Goal: Information Seeking & Learning: Learn about a topic

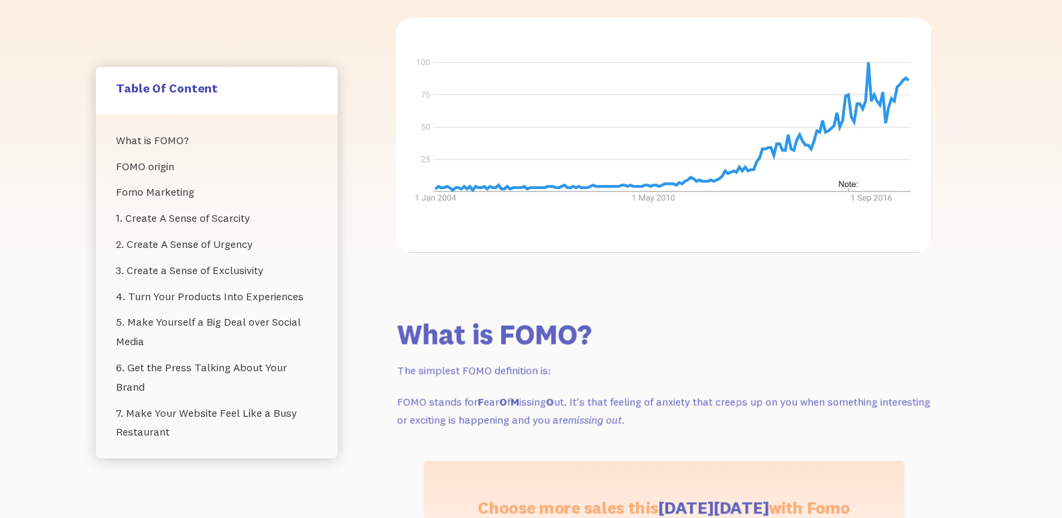
scroll to position [402, 0]
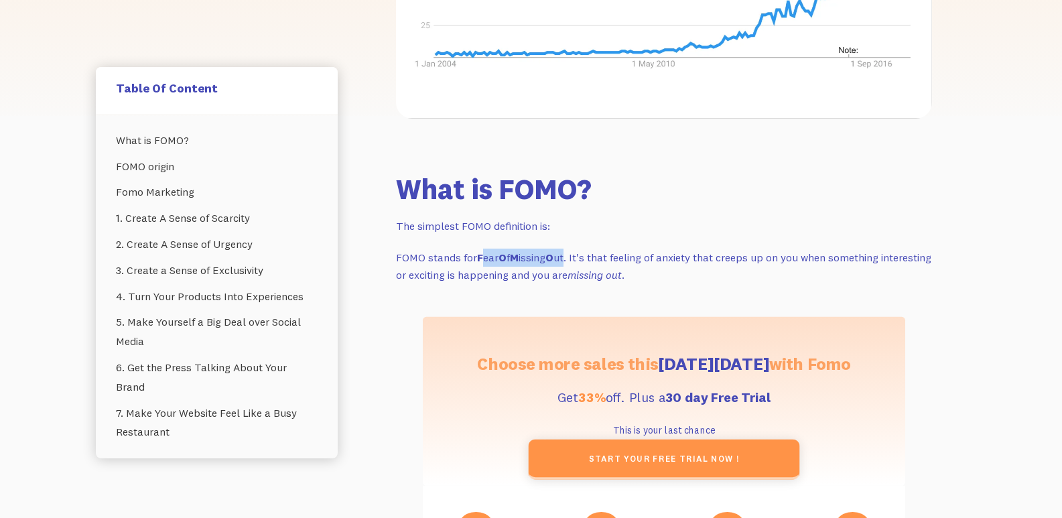
drag, startPoint x: 484, startPoint y: 255, endPoint x: 613, endPoint y: 277, distance: 131.0
click at [583, 250] on p "FOMO stands for F ear O f M issing O ut. It's that feeling of anxiety that cree…" at bounding box center [664, 265] width 536 height 35
drag, startPoint x: 506, startPoint y: 258, endPoint x: 514, endPoint y: 256, distance: 7.6
click at [514, 256] on p "FOMO stands for F ear O f M issing O ut. It's that feeling of anxiety that cree…" at bounding box center [664, 265] width 536 height 35
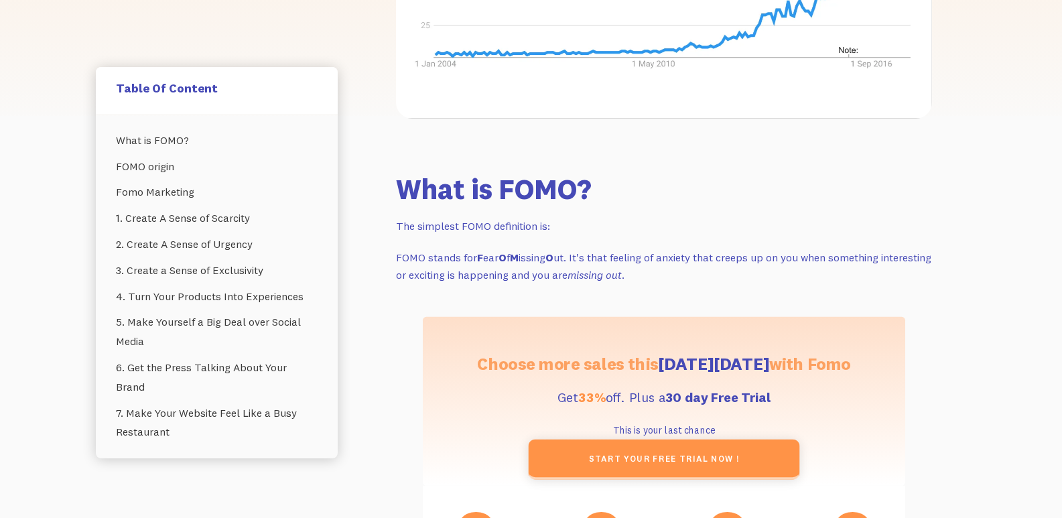
drag, startPoint x: 654, startPoint y: 255, endPoint x: 749, endPoint y: 261, distance: 96.0
click at [735, 260] on p "FOMO stands for F ear O f M issing O ut. It's that feeling of anxiety that cree…" at bounding box center [664, 265] width 536 height 35
click at [749, 261] on p "FOMO stands for F ear O f M issing O ut. It's that feeling of anxiety that cree…" at bounding box center [664, 265] width 536 height 35
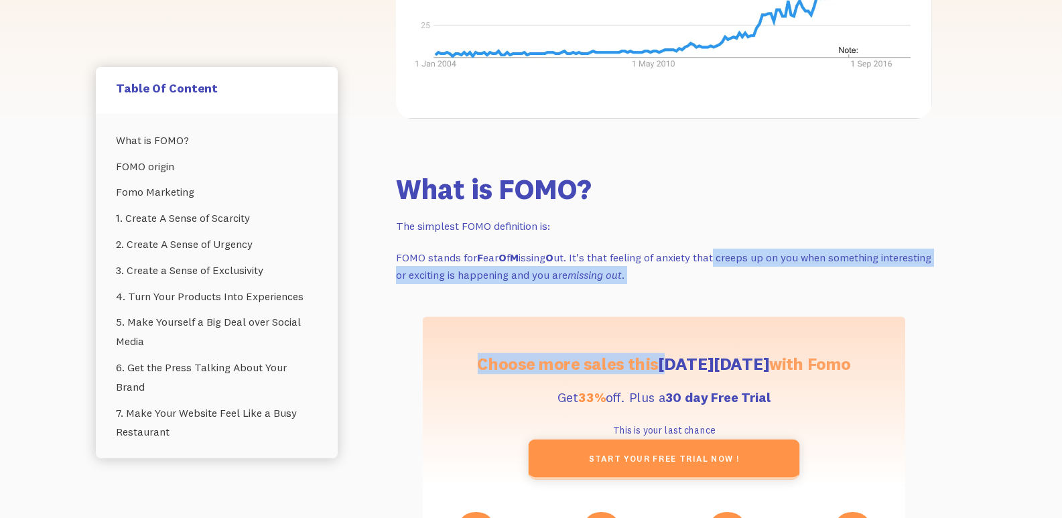
drag, startPoint x: 721, startPoint y: 263, endPoint x: 670, endPoint y: 289, distance: 58.1
click at [694, 271] on p "FOMO stands for F ear O f M issing O ut. It's that feeling of anxiety that cree…" at bounding box center [664, 265] width 536 height 35
